Goal: Information Seeking & Learning: Learn about a topic

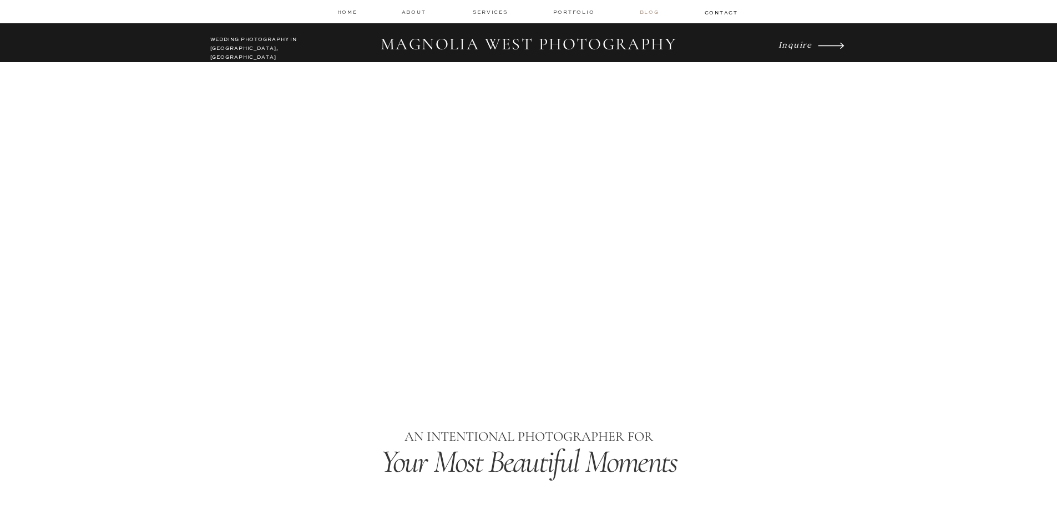
click at [647, 14] on nav "Blog" at bounding box center [651, 12] width 22 height 8
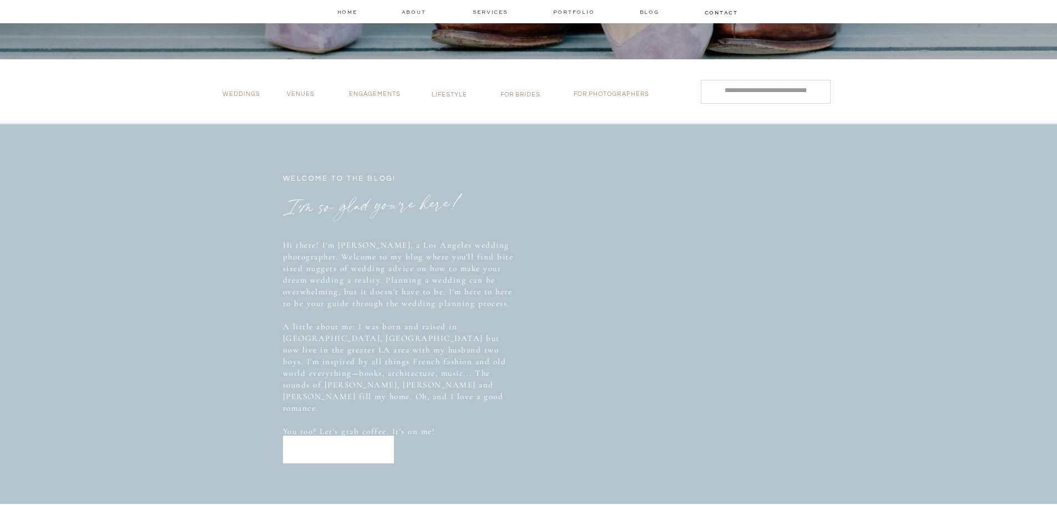
scroll to position [333, 0]
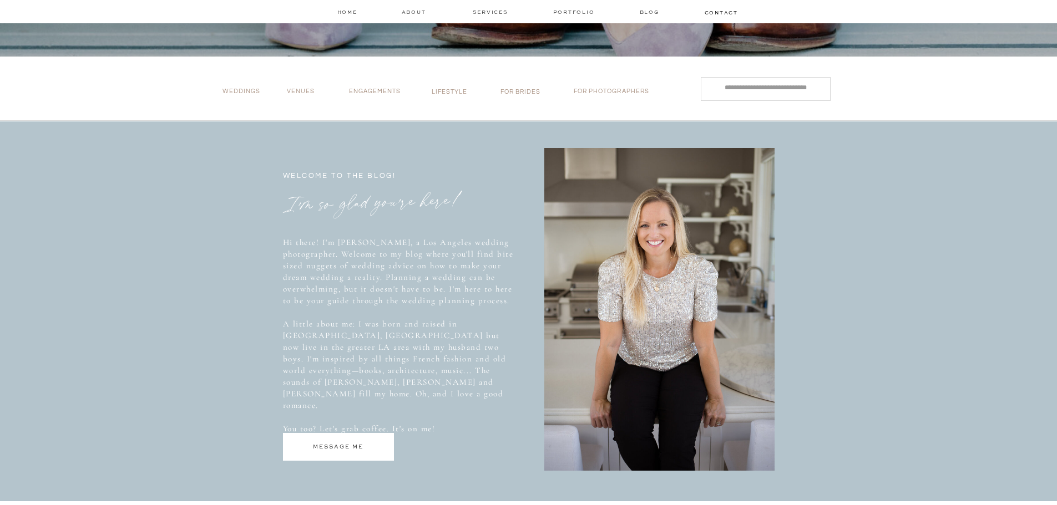
click at [604, 94] on p "for photographers" at bounding box center [616, 94] width 84 height 12
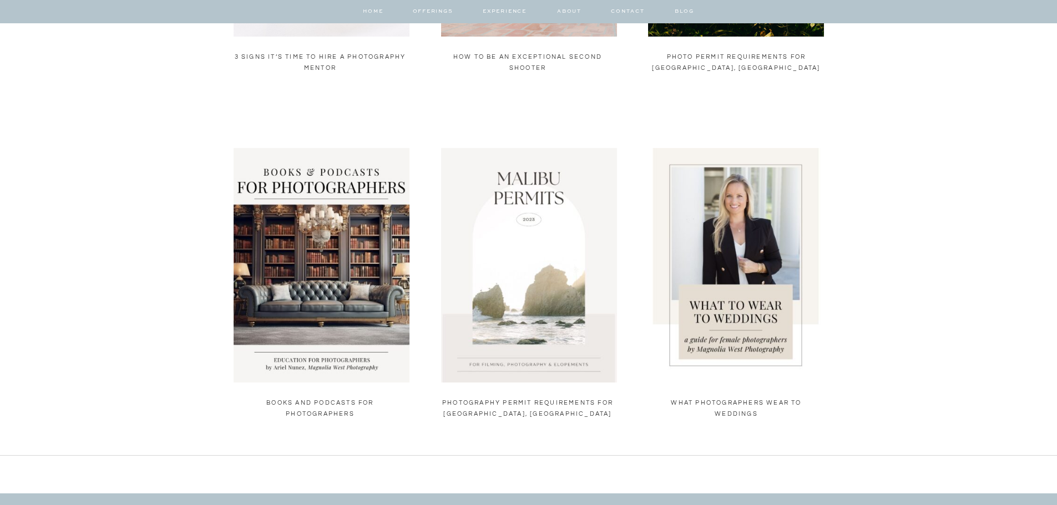
scroll to position [610, 0]
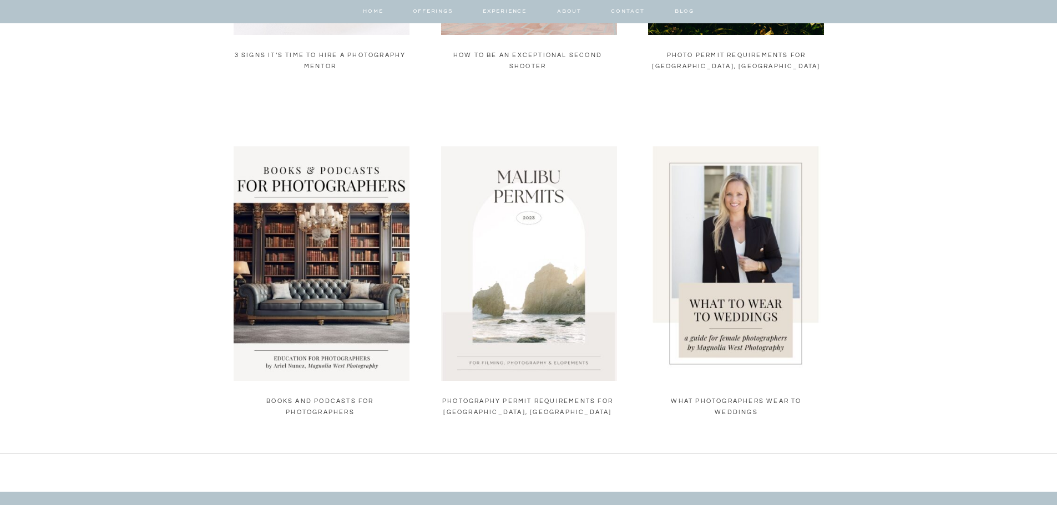
click at [354, 395] on div "3 Signs It’s Time to Hire a Photography Mentor How to Be an Exceptional Second …" at bounding box center [528, 106] width 1057 height 692
click at [306, 405] on h2 "Books and Podcasts for Photographers" at bounding box center [320, 410] width 175 height 28
click at [308, 400] on link "Books and Podcasts for Photographers" at bounding box center [319, 406] width 107 height 17
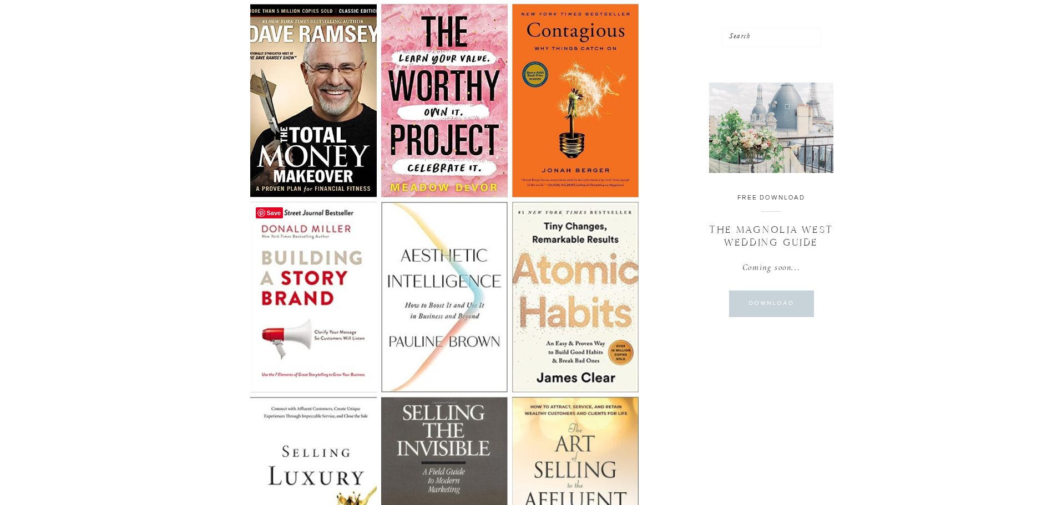
scroll to position [888, 0]
